Goal: Task Accomplishment & Management: Complete application form

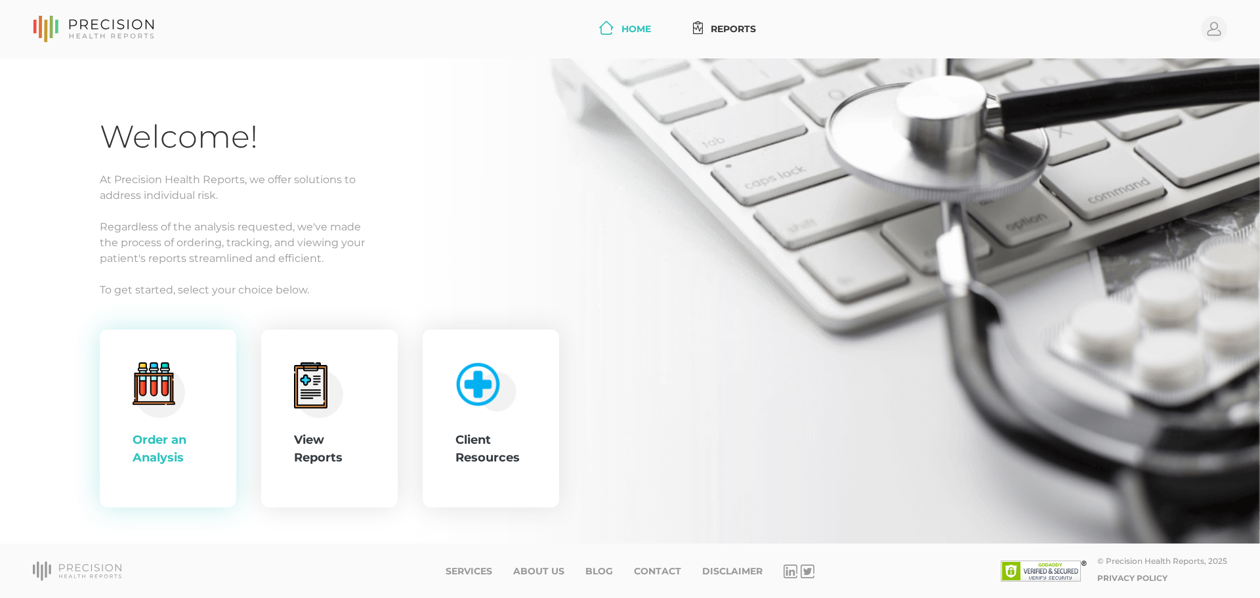
click at [179, 414] on icon ".cls-4{fill:#f3f3f3}.cls-5{fill:#e4e4e4}.cls-6{fill:#bbf7ff}.cls-7{fill:#8bf0ff…" at bounding box center [159, 390] width 53 height 56
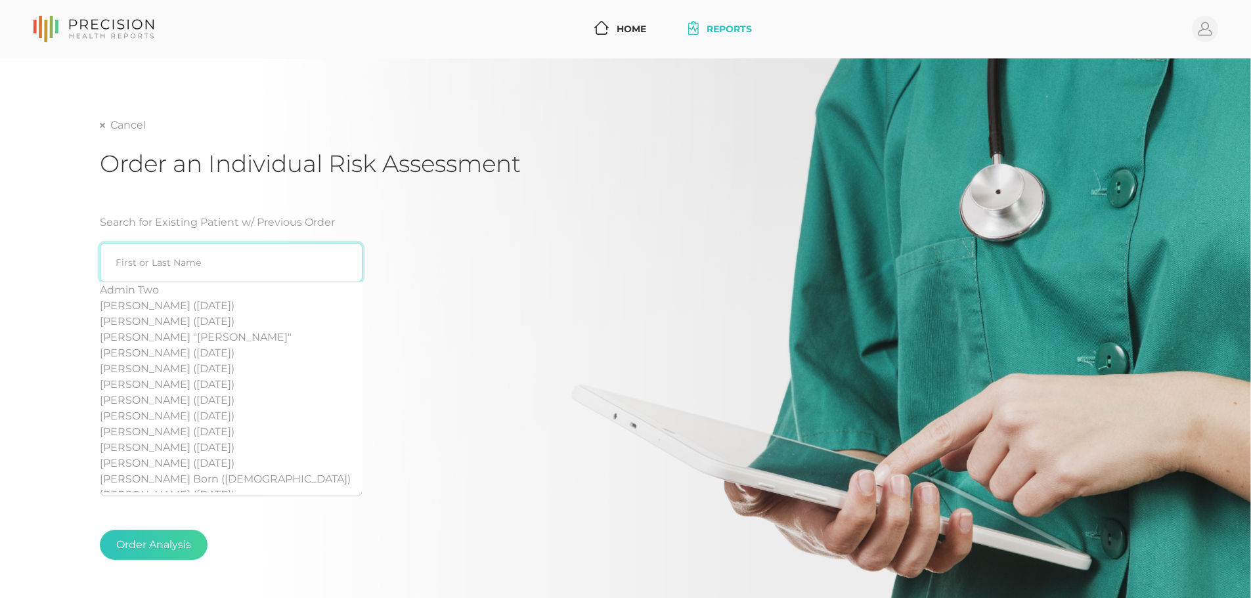
click at [327, 262] on input "search" at bounding box center [231, 262] width 263 height 39
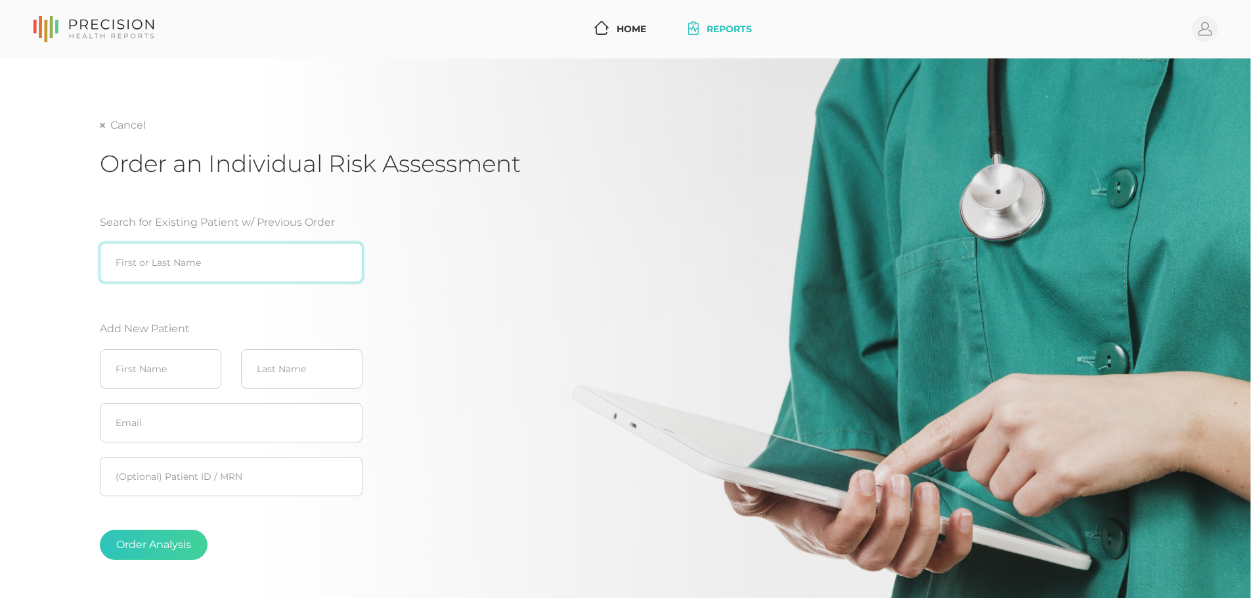
drag, startPoint x: 226, startPoint y: 254, endPoint x: 250, endPoint y: 252, distance: 23.7
click at [232, 254] on input "search" at bounding box center [231, 262] width 263 height 39
type input "J"
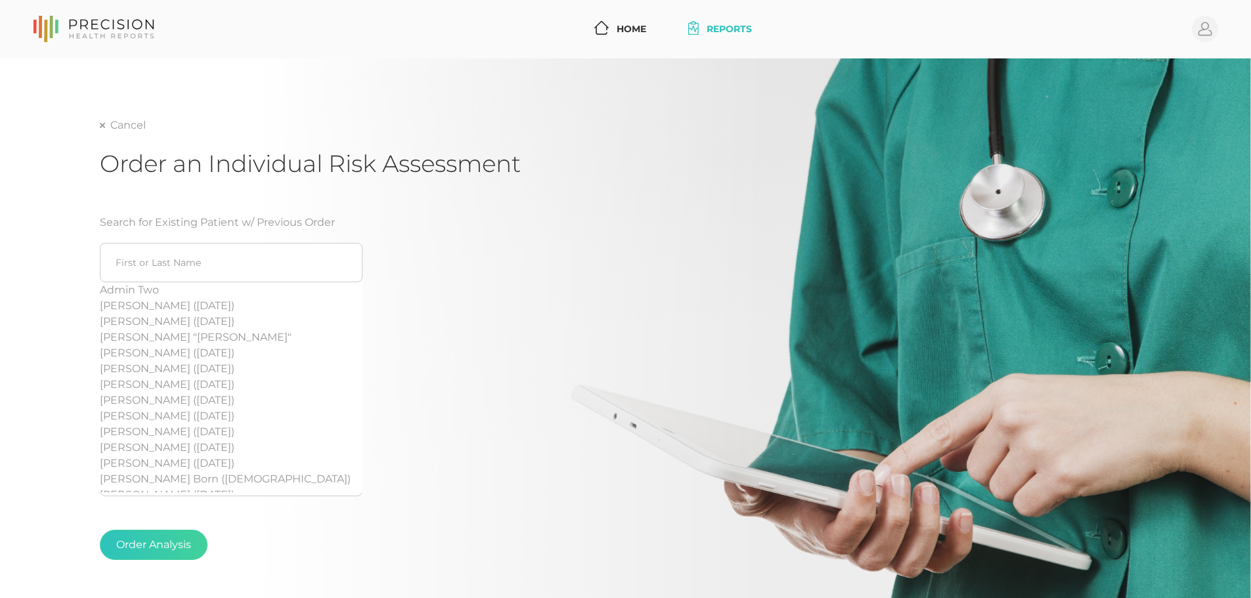
click at [457, 269] on div "Search for Existing Patient w/ Previous Order Admin Two [PERSON_NAME] ([DATE]) …" at bounding box center [310, 392] width 420 height 387
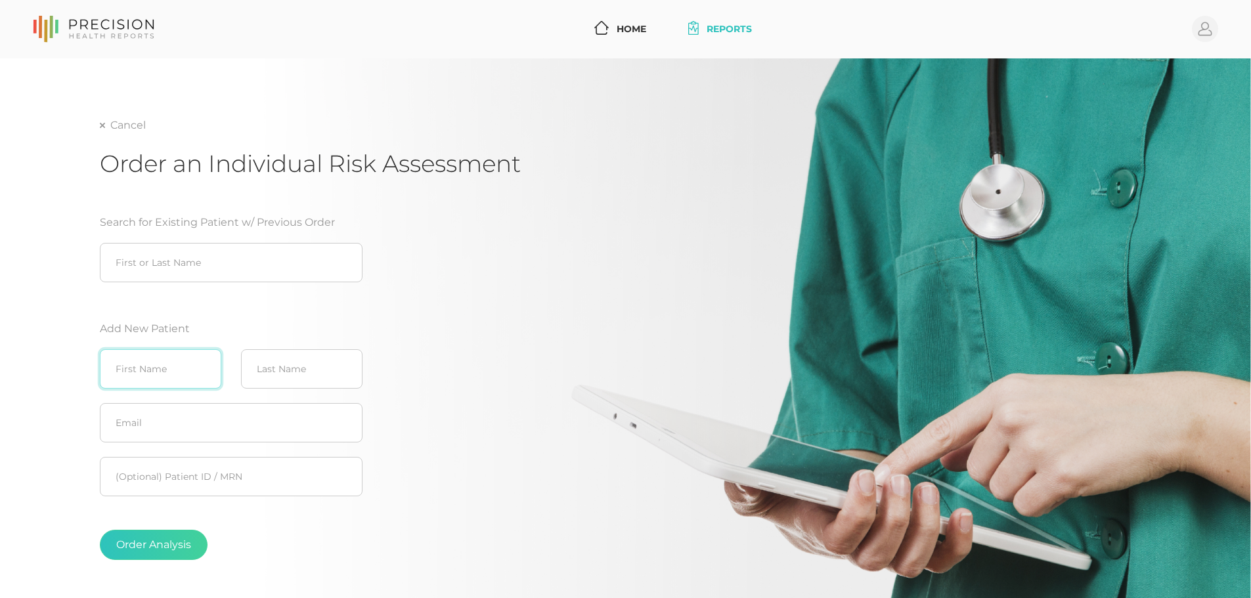
click at [165, 355] on input "text" at bounding box center [160, 368] width 121 height 39
type input "[PERSON_NAME]"
click at [148, 414] on input "text" at bounding box center [231, 422] width 263 height 39
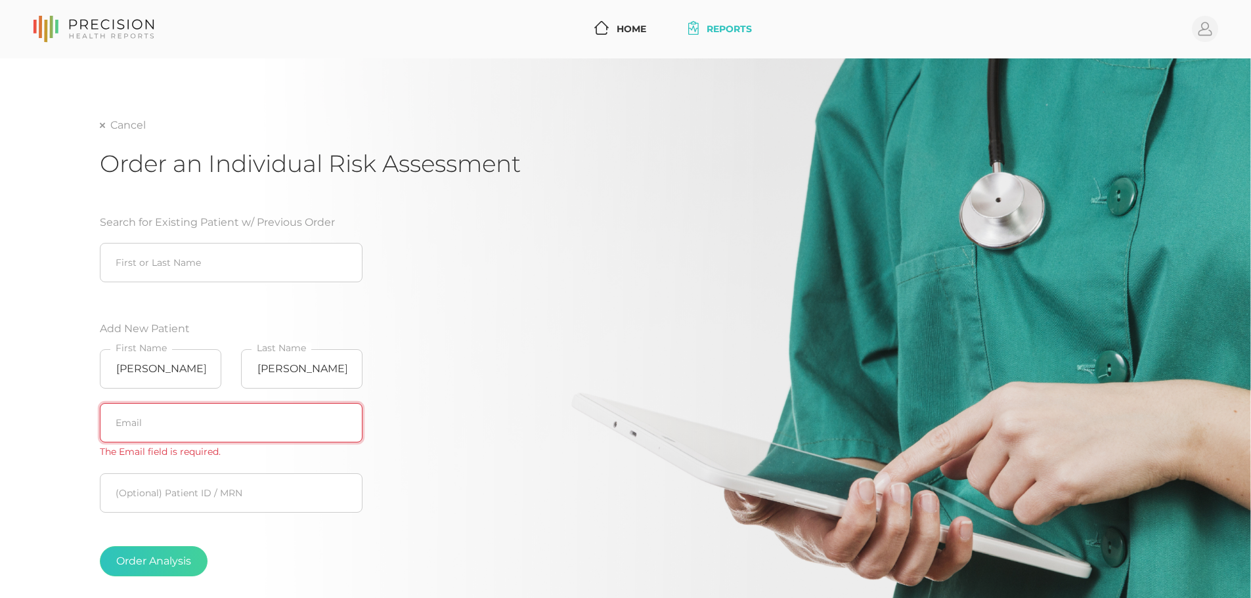
click at [145, 414] on input "text" at bounding box center [231, 422] width 263 height 39
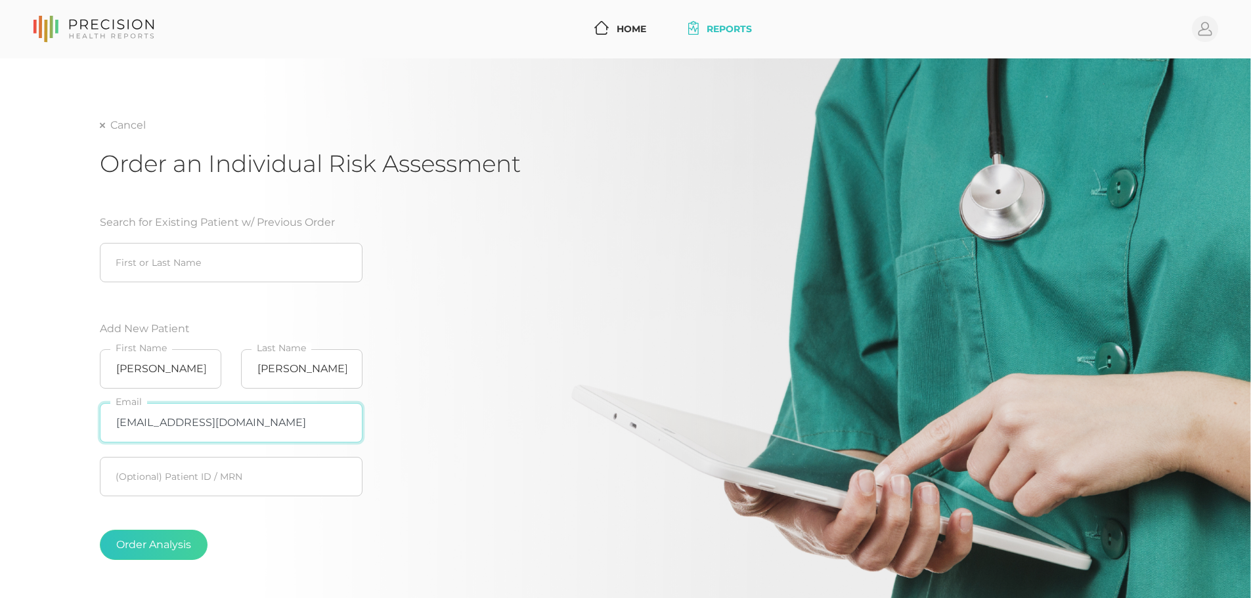
drag, startPoint x: 258, startPoint y: 419, endPoint x: 104, endPoint y: 420, distance: 154.3
click at [104, 420] on input "[EMAIL_ADDRESS][DOMAIN_NAME]" at bounding box center [231, 422] width 263 height 39
type input "[EMAIL_ADDRESS][DOMAIN_NAME]"
click at [270, 530] on div "Order Analysis" at bounding box center [231, 545] width 263 height 30
click at [179, 539] on button "Order Analysis" at bounding box center [154, 545] width 108 height 30
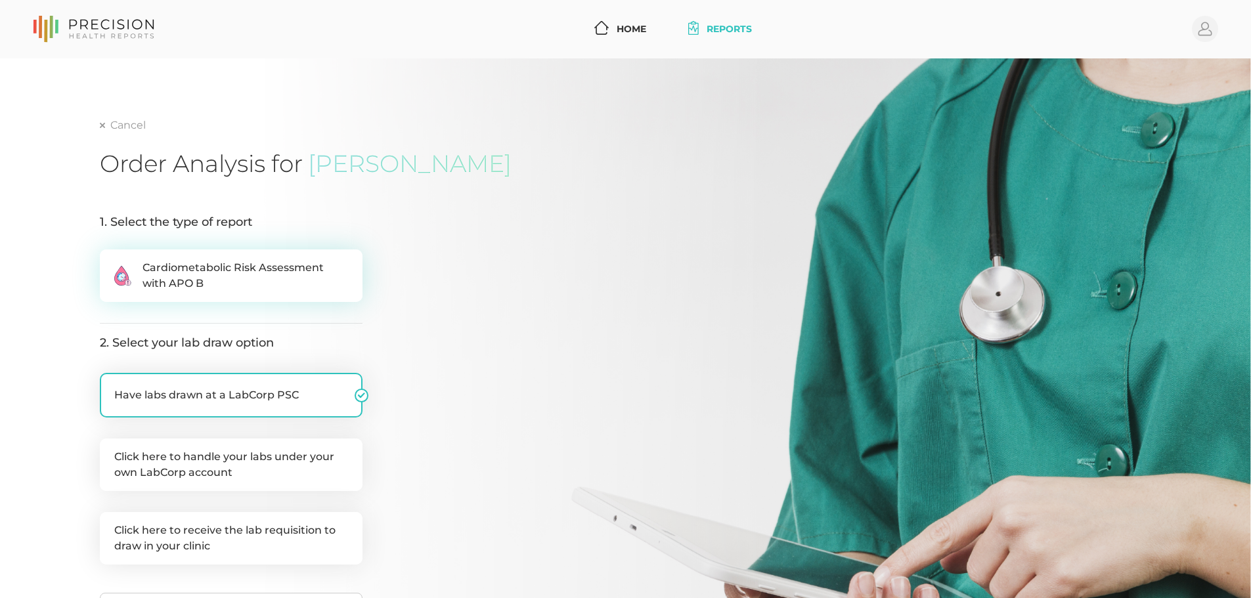
click at [228, 269] on span "Cardiometabolic Risk Assessment with APO B" at bounding box center [244, 276] width 205 height 32
click at [110, 263] on input ".cls-2{fill:#fa759e}.cls-4{fill:#ffd7e5}.cls-8{fill:#3a2c60} Cardiometabolic Ri…" at bounding box center [105, 255] width 11 height 13
radio input "true"
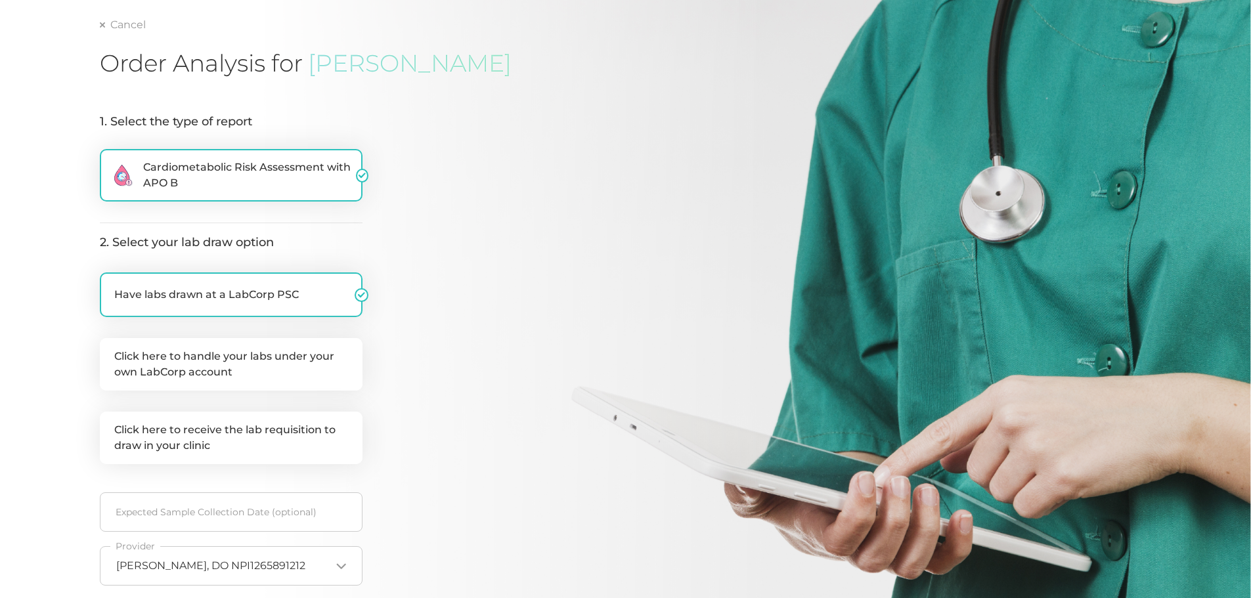
scroll to position [100, 0]
click at [340, 370] on label "Click here to handle your labs under your own LabCorp account" at bounding box center [231, 365] width 263 height 53
click at [110, 352] on input "Click here to handle your labs under your own LabCorp account" at bounding box center [105, 345] width 11 height 13
checkbox input "true"
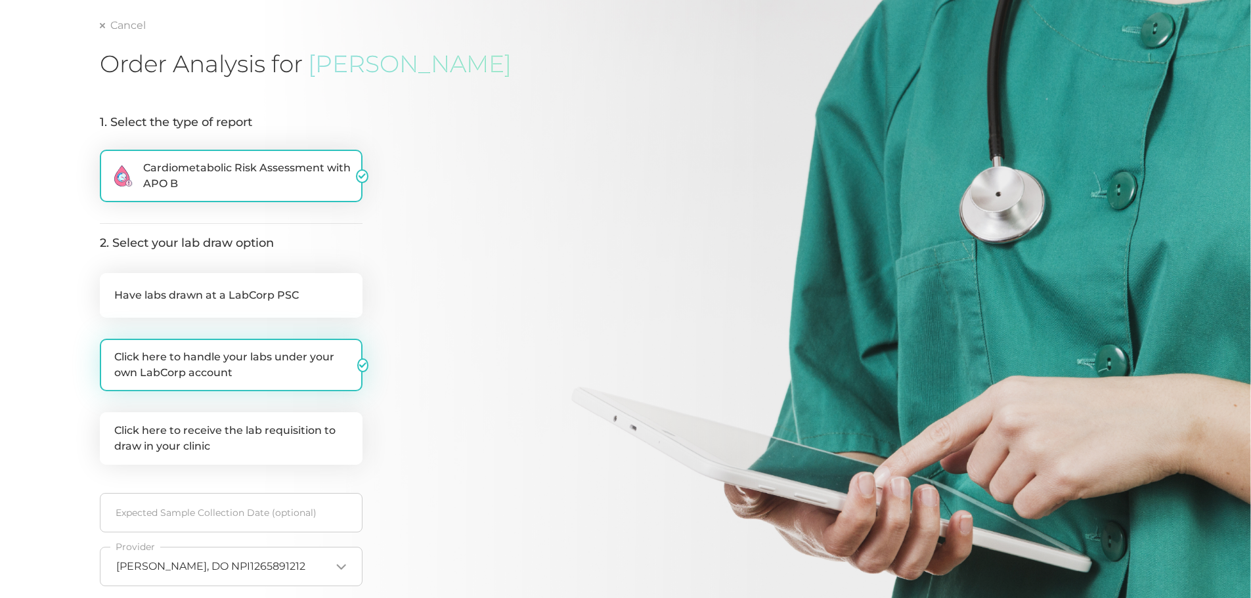
checkbox input "false"
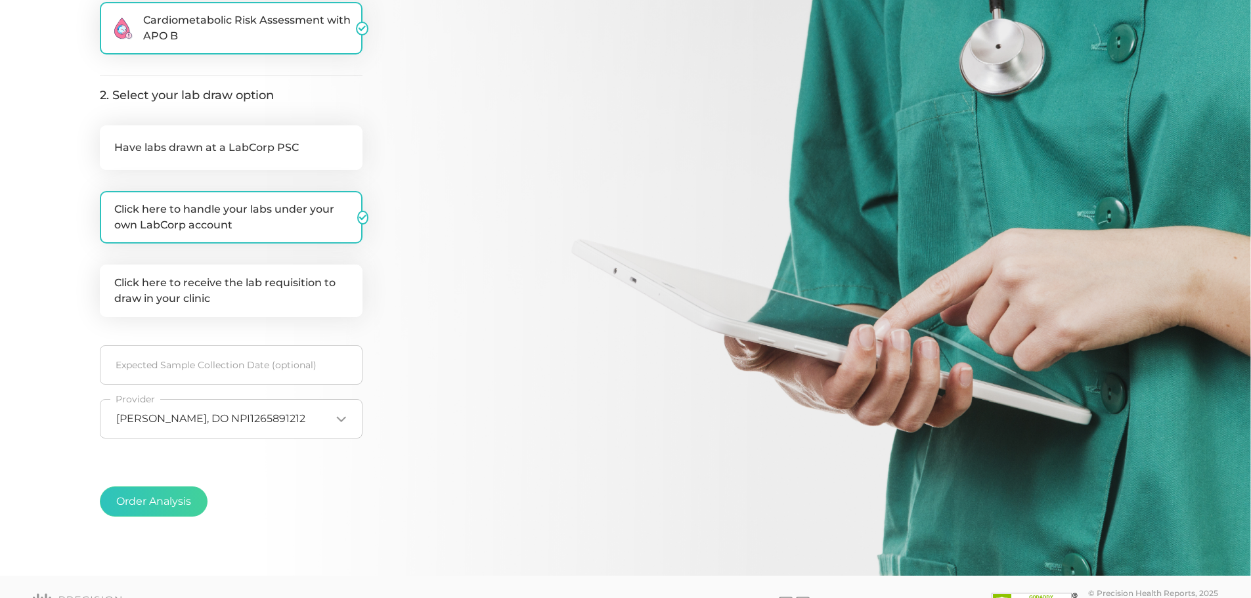
scroll to position [280, 0]
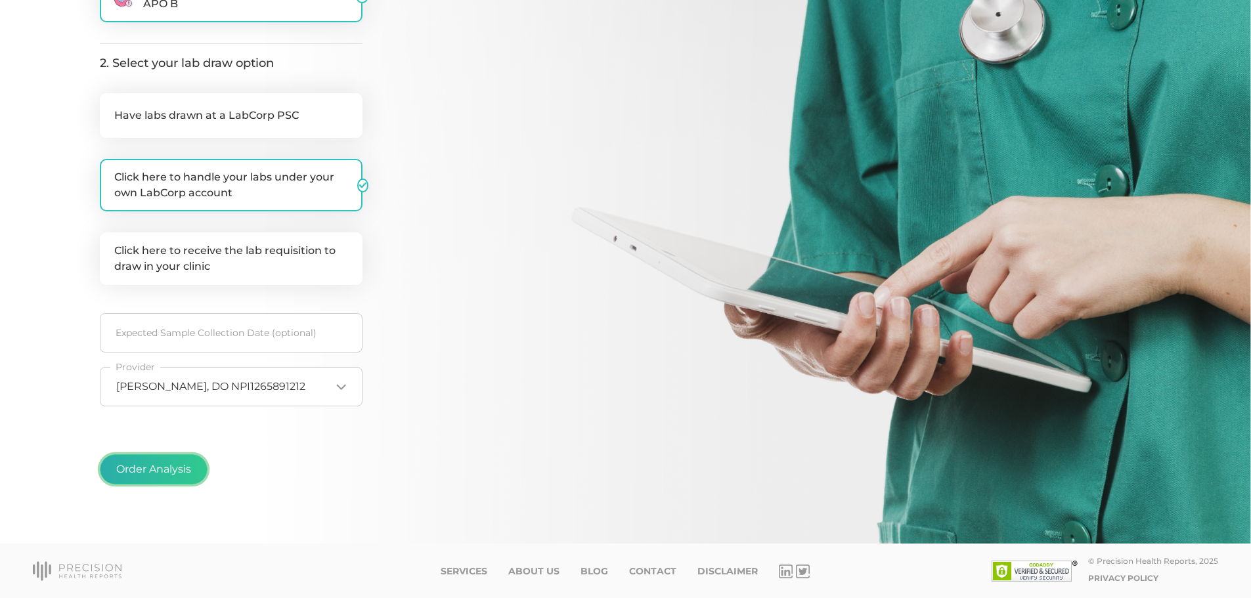
click at [169, 472] on button "Order Analysis" at bounding box center [154, 469] width 108 height 30
